Goal: Transaction & Acquisition: Purchase product/service

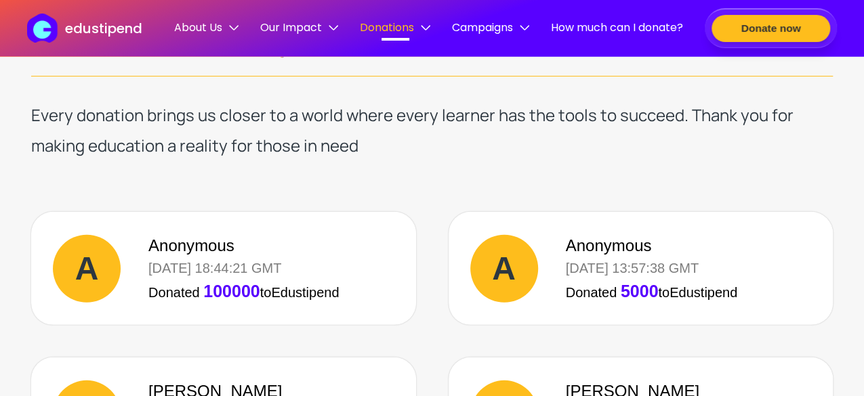
scroll to position [1791, 0]
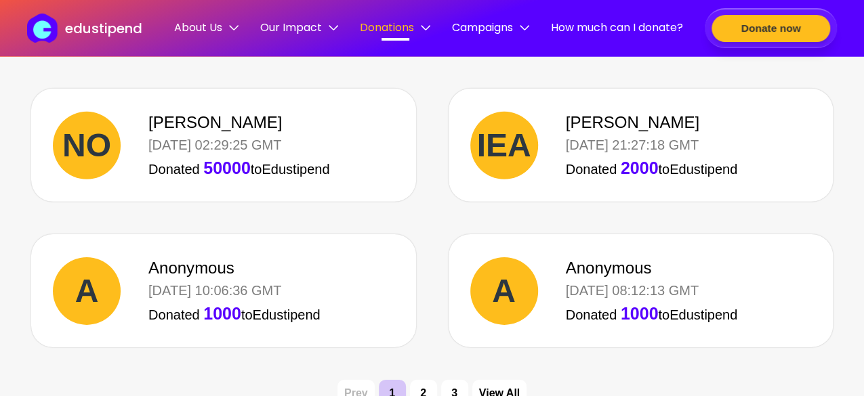
scroll to position [2060, 0]
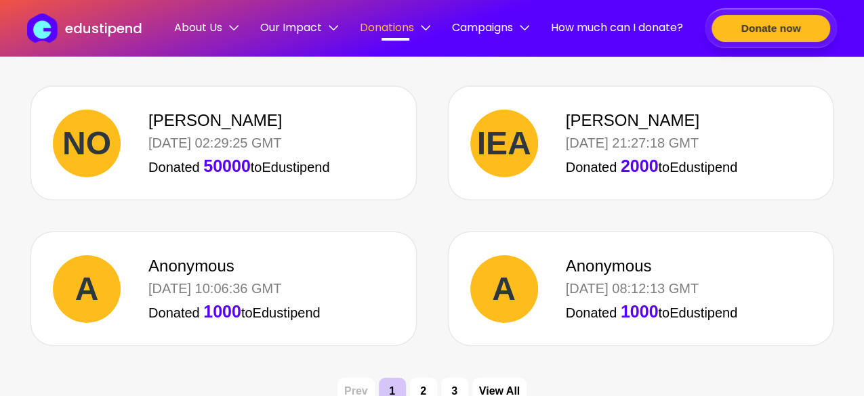
click at [779, 342] on div "A Anonymous [DATE] 08:12:13 GMT Donated 1000 to Edustipend" at bounding box center [641, 288] width 385 height 113
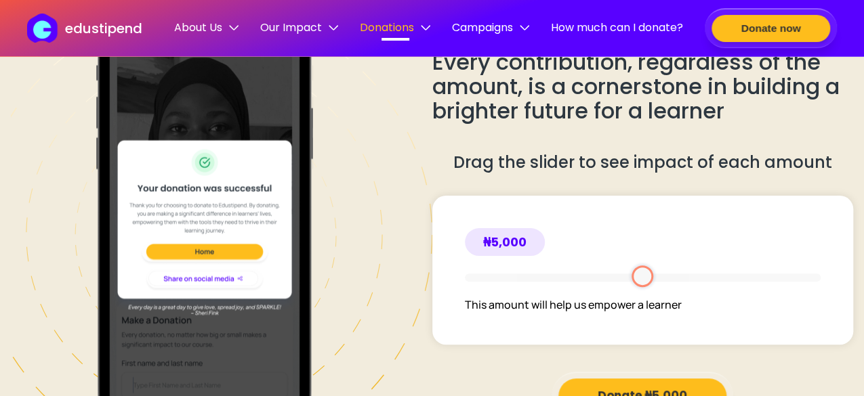
scroll to position [2653, 0]
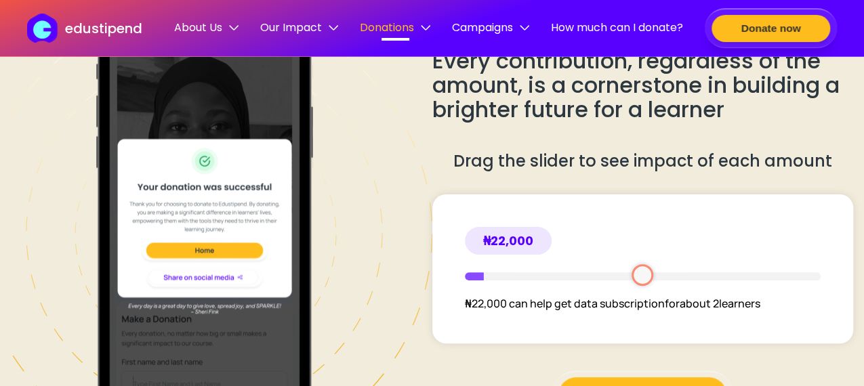
type input "*****"
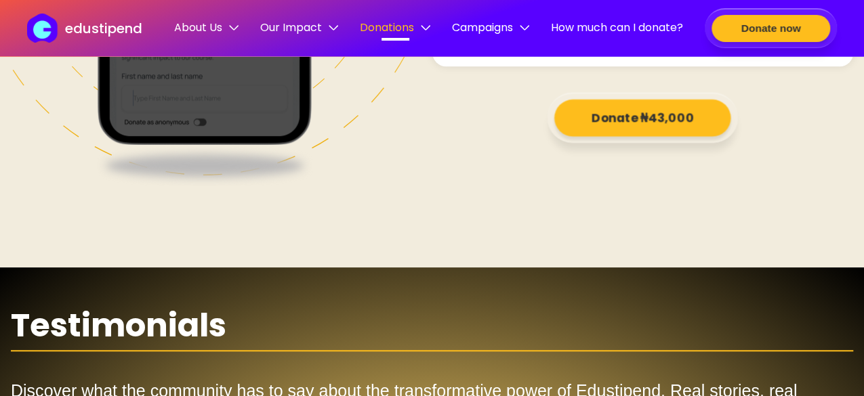
click at [676, 113] on button "Donate ₦43,000" at bounding box center [642, 118] width 176 height 37
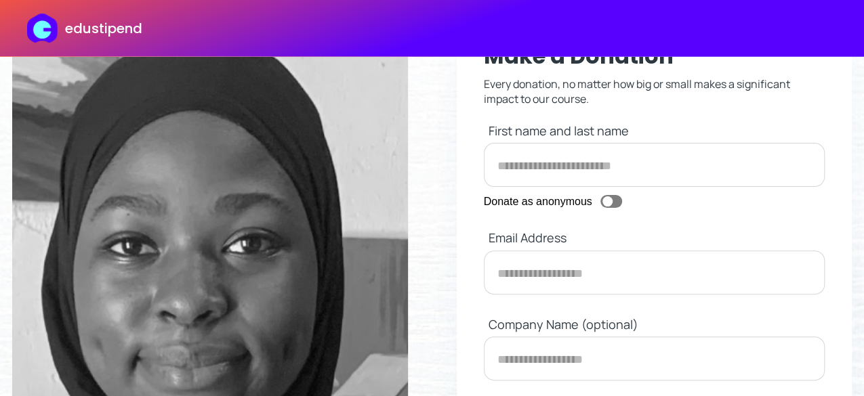
scroll to position [49, 0]
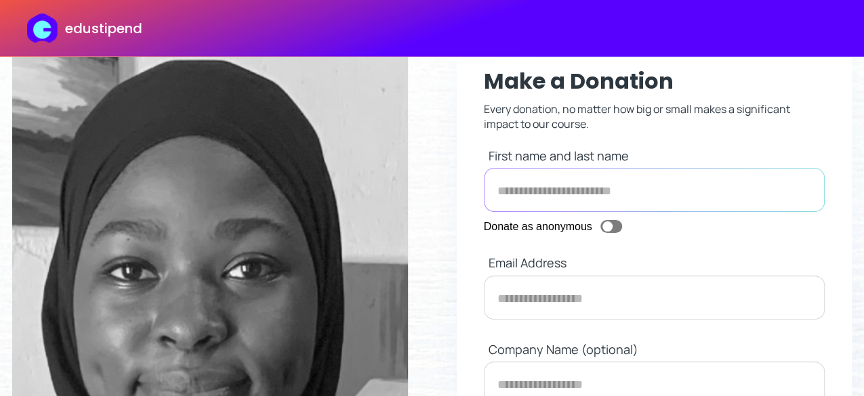
click at [521, 189] on input "text" at bounding box center [655, 190] width 342 height 44
click at [568, 192] on input "text" at bounding box center [655, 190] width 342 height 44
click at [614, 229] on div at bounding box center [611, 226] width 22 height 13
type input "*********"
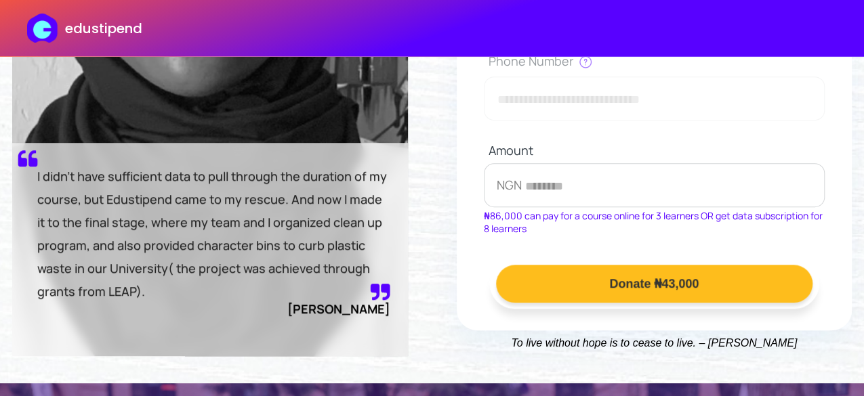
scroll to position [428, 0]
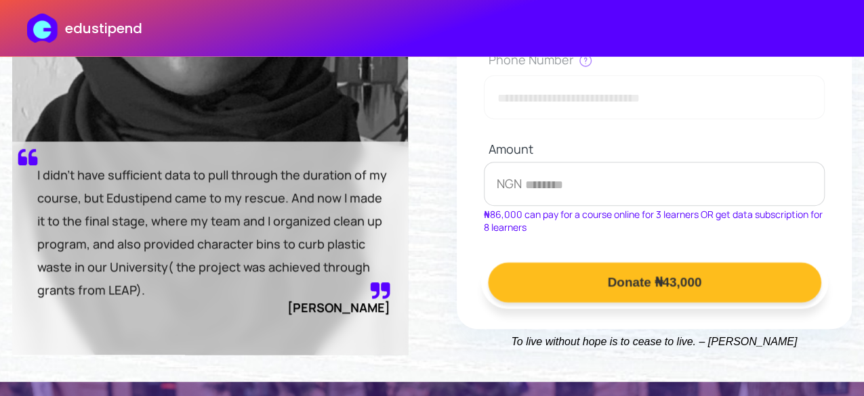
click at [653, 293] on button "Donate ₦43,000" at bounding box center [654, 282] width 333 height 40
click at [689, 299] on button "Donate ₦43,000" at bounding box center [654, 282] width 333 height 40
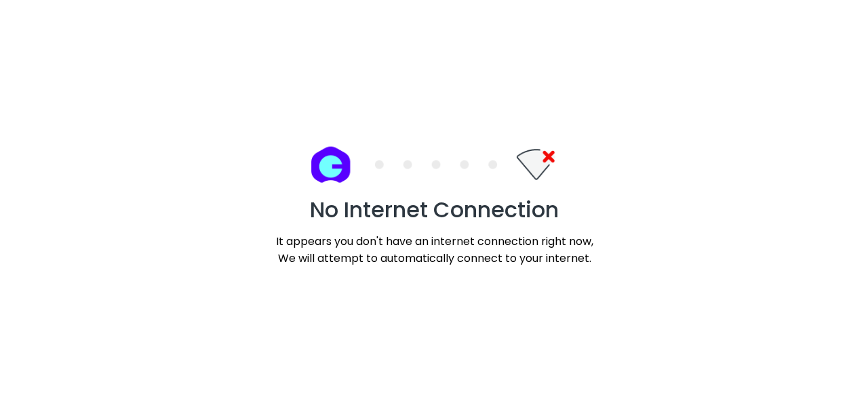
scroll to position [0, 0]
